Goal: Task Accomplishment & Management: Complete application form

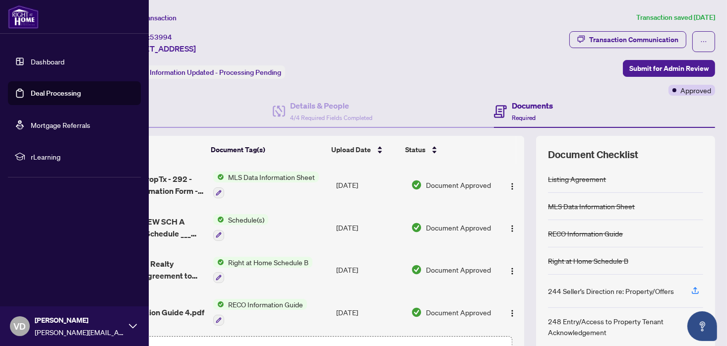
click at [50, 94] on link "Deal Processing" at bounding box center [56, 93] width 50 height 9
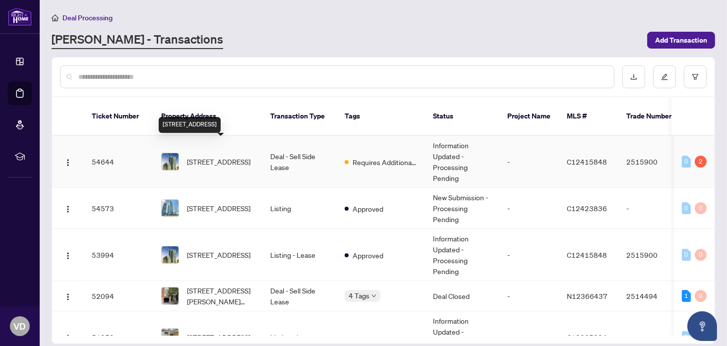
click at [218, 156] on span "[STREET_ADDRESS]" at bounding box center [218, 161] width 63 height 11
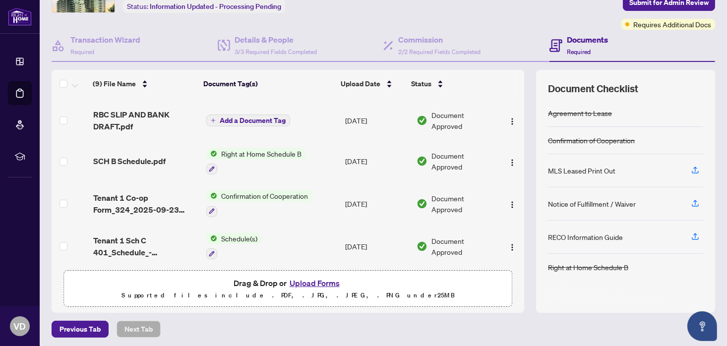
scroll to position [67, 0]
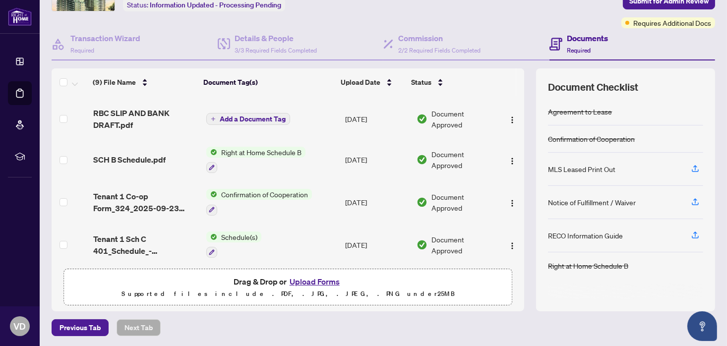
click at [307, 277] on button "Upload Forms" at bounding box center [315, 281] width 56 height 13
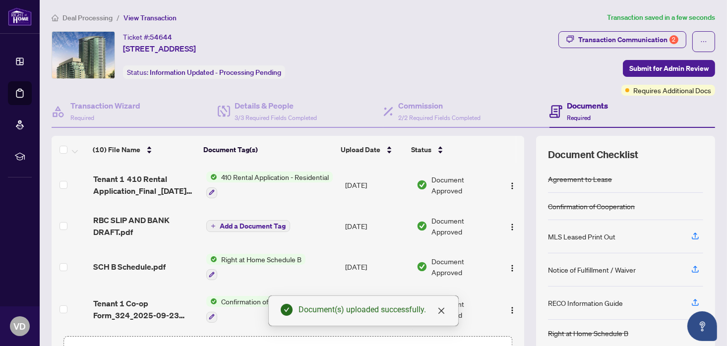
scroll to position [0, 0]
click at [655, 68] on span "Submit for Admin Review" at bounding box center [668, 69] width 79 height 16
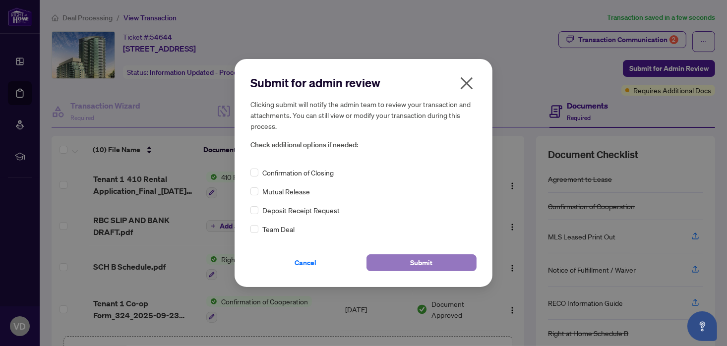
click at [412, 264] on span "Submit" at bounding box center [422, 263] width 22 height 16
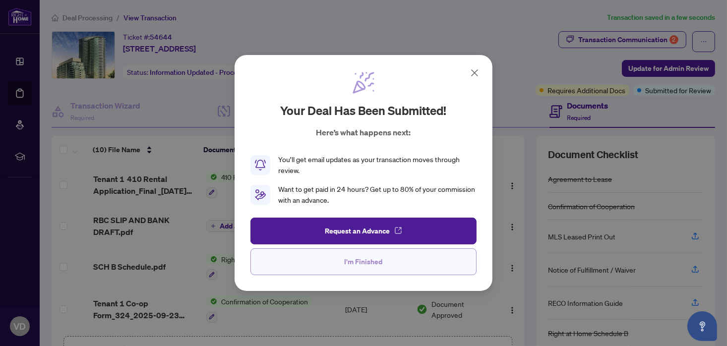
click at [365, 261] on span "I'm Finished" at bounding box center [364, 262] width 38 height 16
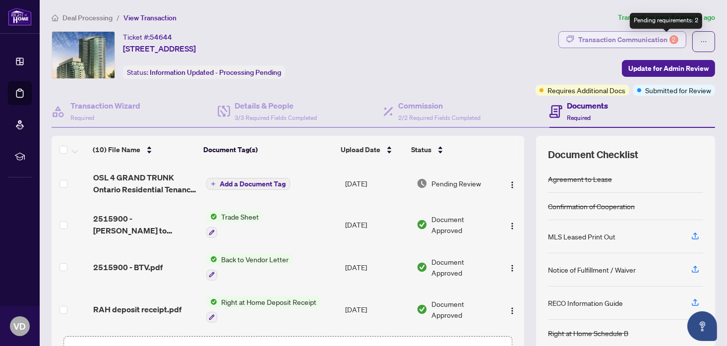
click at [670, 39] on div "2" at bounding box center [674, 39] width 9 height 9
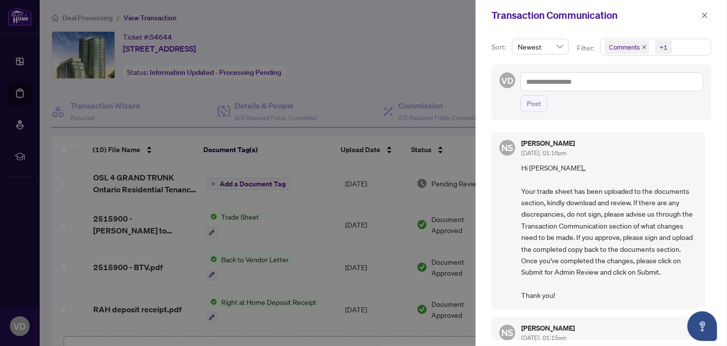
click at [419, 37] on div at bounding box center [363, 173] width 727 height 346
click at [706, 15] on icon "close" at bounding box center [704, 15] width 7 height 7
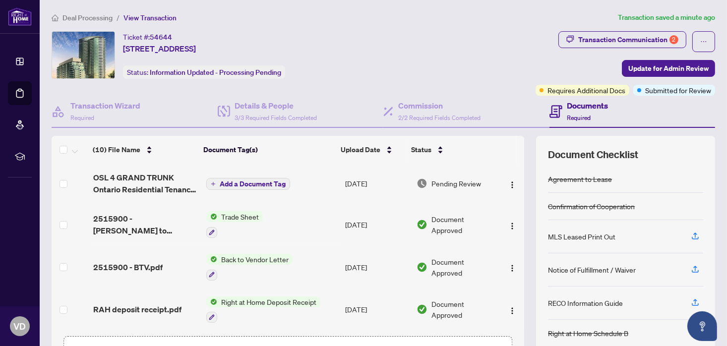
click at [60, 297] on div "(10) File Name Document Tag(s) Upload Date Status (10) File Name Document Tag(s…" at bounding box center [288, 233] width 473 height 195
